Goal: Find specific page/section: Find specific page/section

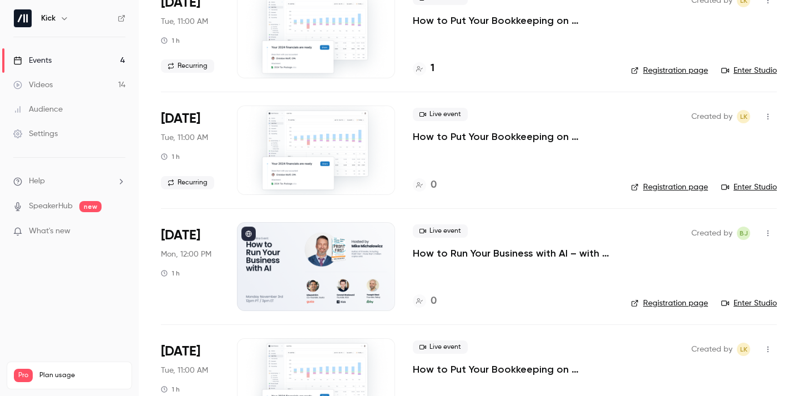
scroll to position [157, 0]
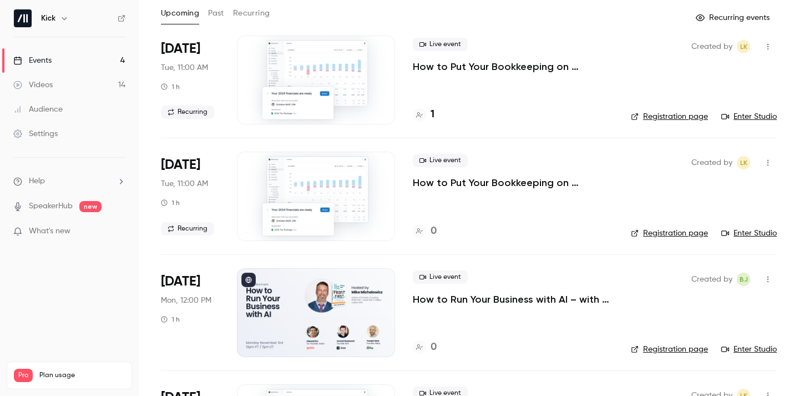
scroll to position [157, 0]
